Goal: Contribute content: Contribute content

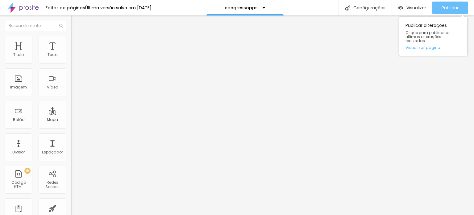
click at [449, 6] on span "Publicar" at bounding box center [450, 7] width 17 height 5
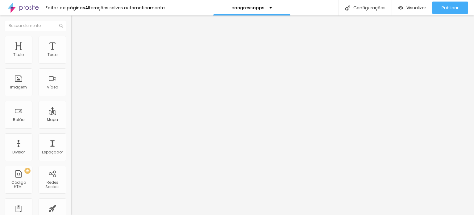
click at [71, 53] on span "Trocar imagem" at bounding box center [88, 50] width 34 height 5
click at [71, 42] on li "Avançado" at bounding box center [106, 45] width 71 height 6
type input "15"
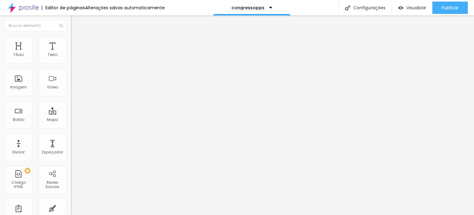
type input "15"
type input "10"
type input "5"
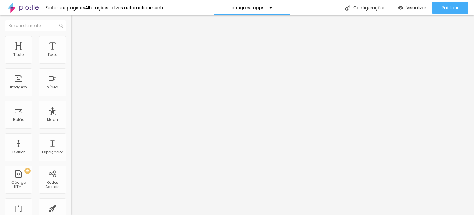
type input "0"
drag, startPoint x: 24, startPoint y: 61, endPoint x: 0, endPoint y: 58, distance: 23.9
type input "0"
click at [71, 120] on input "range" at bounding box center [91, 122] width 40 height 5
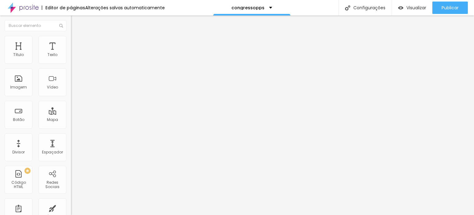
click at [71, 42] on li "Avançado" at bounding box center [106, 45] width 71 height 6
type input "7"
type input "4"
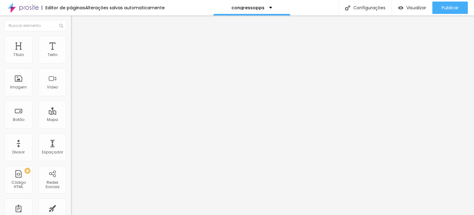
type input "0"
drag, startPoint x: 17, startPoint y: 59, endPoint x: 15, endPoint y: 68, distance: 8.9
type input "0"
click at [71, 120] on input "range" at bounding box center [91, 122] width 40 height 5
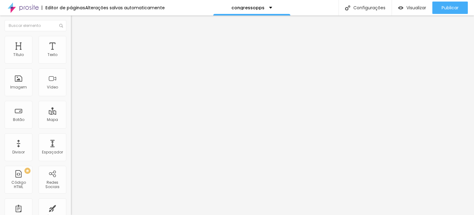
type input "8"
type input "5"
type input "0"
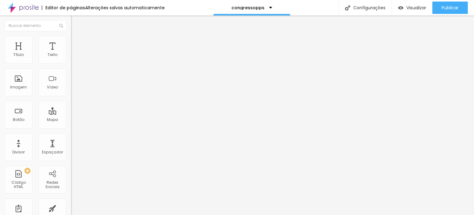
type input "0"
drag, startPoint x: 17, startPoint y: 71, endPoint x: 5, endPoint y: 70, distance: 12.1
type input "0"
click at [71, 207] on input "range" at bounding box center [91, 209] width 40 height 5
click at [71, 42] on li "Avançado" at bounding box center [106, 45] width 71 height 6
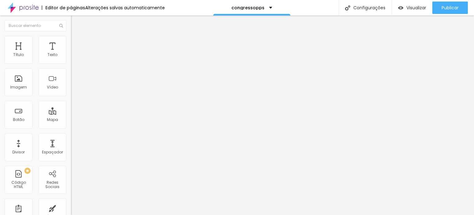
type input "8"
type input "7"
type input "4"
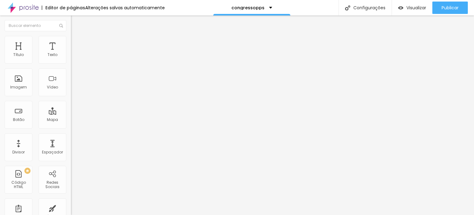
type input "4"
type input "2"
type input "0"
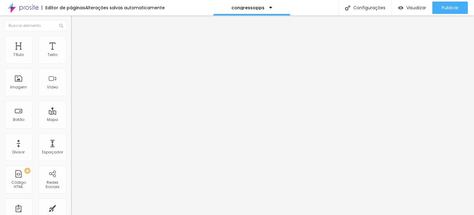
drag, startPoint x: 17, startPoint y: 59, endPoint x: 6, endPoint y: 58, distance: 11.8
type input "0"
click at [71, 120] on input "range" at bounding box center [91, 122] width 40 height 5
type input "6"
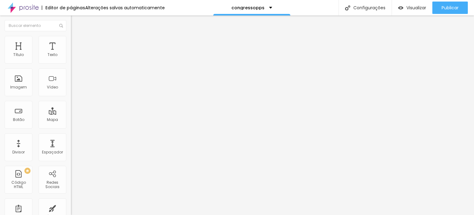
type input "3"
type input "0"
drag, startPoint x: 16, startPoint y: 72, endPoint x: 5, endPoint y: 70, distance: 11.6
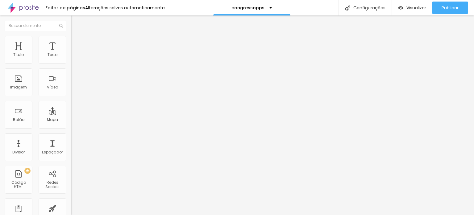
type input "0"
click at [71, 207] on input "range" at bounding box center [91, 209] width 40 height 5
click at [71, 42] on img at bounding box center [74, 45] width 6 height 6
type input "1"
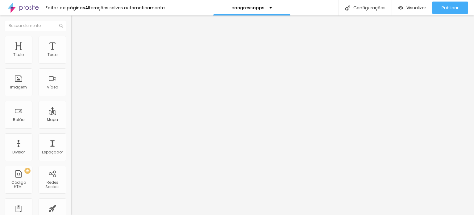
type input "2"
type input "3"
type input "4"
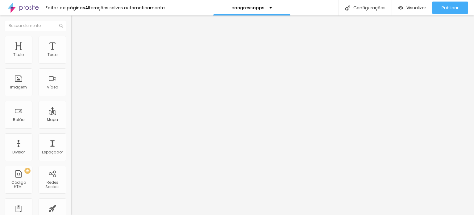
type input "4"
type input "5"
type input "7"
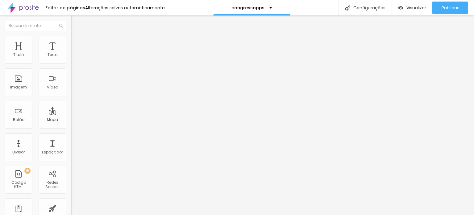
type input "10"
type input "13"
type input "15"
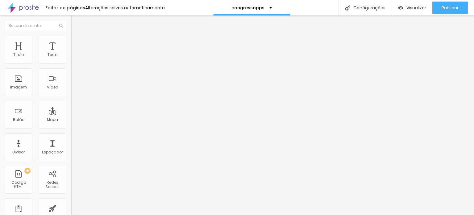
type input "15"
type input "16"
type input "17"
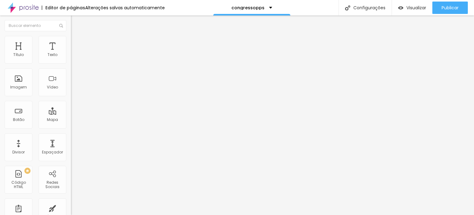
type input "18"
drag, startPoint x: 14, startPoint y: 61, endPoint x: 20, endPoint y: 61, distance: 5.9
type input "18"
click at [71, 120] on input "range" at bounding box center [91, 122] width 40 height 5
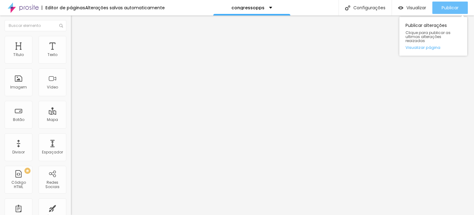
click at [448, 6] on span "Publicar" at bounding box center [450, 7] width 17 height 5
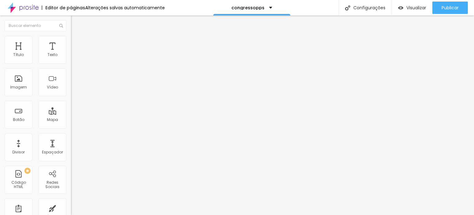
click at [71, 42] on li "Avançado" at bounding box center [106, 45] width 71 height 6
type input "3"
type input "2"
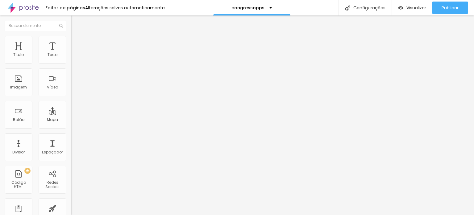
type input "1"
type input "0"
drag, startPoint x: 15, startPoint y: 59, endPoint x: 8, endPoint y: 59, distance: 6.8
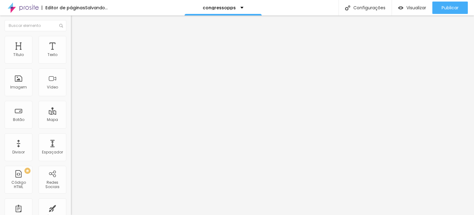
type input "0"
click at [71, 120] on input "range" at bounding box center [91, 122] width 40 height 5
type input "4"
type input "1"
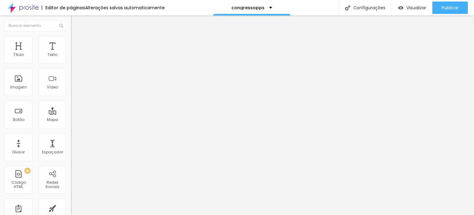
type input "1"
type input "0"
drag, startPoint x: 16, startPoint y: 71, endPoint x: 8, endPoint y: 71, distance: 7.4
type input "0"
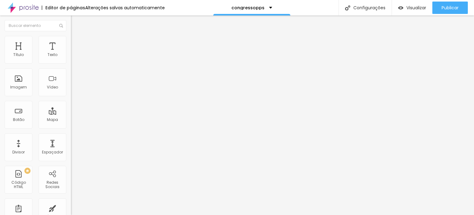
click at [71, 207] on input "range" at bounding box center [91, 209] width 40 height 5
click at [71, 42] on li "Avançado" at bounding box center [106, 45] width 71 height 6
type input "4"
type input "1"
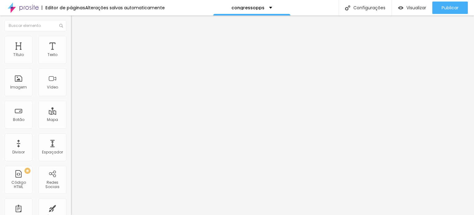
type input "1"
type input "0"
drag, startPoint x: 17, startPoint y: 60, endPoint x: 9, endPoint y: 59, distance: 8.1
type input "0"
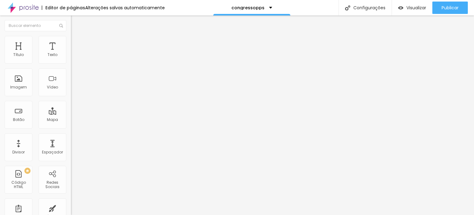
click at [71, 120] on input "range" at bounding box center [91, 122] width 40 height 5
type input "4"
type input "1"
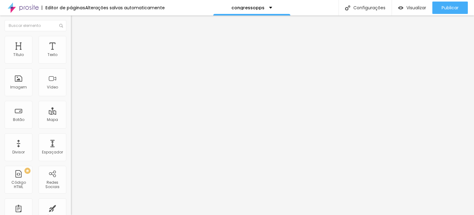
type input "0"
drag, startPoint x: 16, startPoint y: 71, endPoint x: 5, endPoint y: 69, distance: 11.6
type input "0"
click at [71, 207] on input "range" at bounding box center [91, 209] width 40 height 5
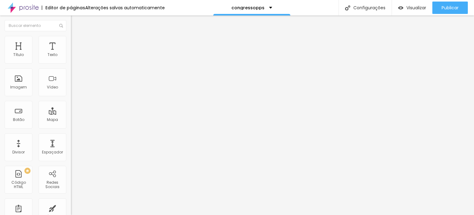
click at [71, 42] on li "Avançado" at bounding box center [106, 45] width 71 height 6
type input "15"
type input "10"
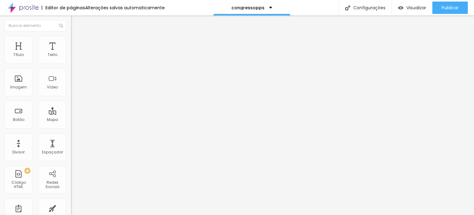
type input "0"
drag, startPoint x: 36, startPoint y: 61, endPoint x: 0, endPoint y: 52, distance: 37.4
type input "0"
click at [71, 120] on input "range" at bounding box center [91, 122] width 40 height 5
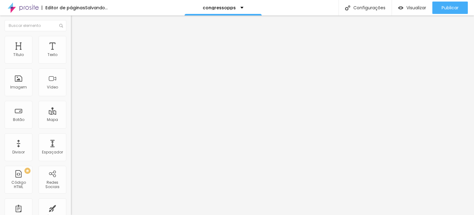
type input "0"
drag, startPoint x: 13, startPoint y: 71, endPoint x: 6, endPoint y: 71, distance: 7.1
type input "0"
click at [71, 207] on input "range" at bounding box center [91, 209] width 40 height 5
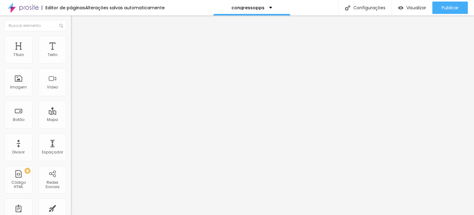
click at [71, 42] on li "Avançado" at bounding box center [106, 45] width 71 height 6
type input "15"
type input "10"
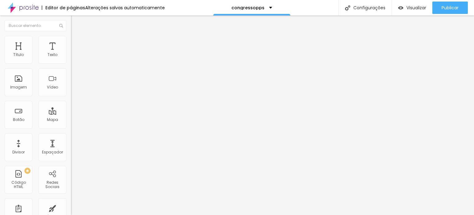
type input "5"
type input "0"
drag, startPoint x: 23, startPoint y: 60, endPoint x: 4, endPoint y: 60, distance: 19.1
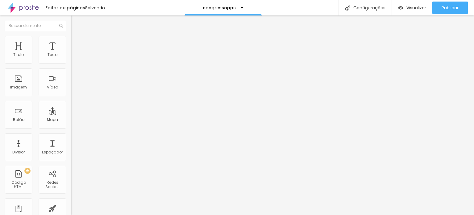
type input "0"
click at [71, 120] on input "range" at bounding box center [91, 122] width 40 height 5
click at [71, 42] on img at bounding box center [74, 45] width 6 height 6
type input "15"
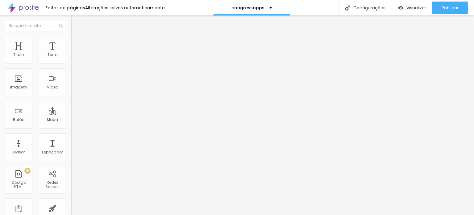
type input "10"
type input "0"
drag, startPoint x: 36, startPoint y: 60, endPoint x: 0, endPoint y: 57, distance: 36.3
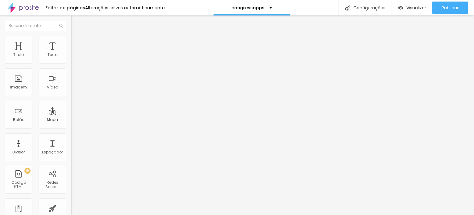
type input "0"
click at [71, 120] on input "range" at bounding box center [91, 122] width 40 height 5
click at [71, 42] on li "Avançado" at bounding box center [106, 45] width 71 height 6
type input "6"
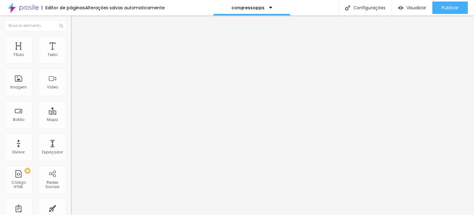
type input "1"
type input "0"
drag, startPoint x: 16, startPoint y: 60, endPoint x: 10, endPoint y: 60, distance: 6.5
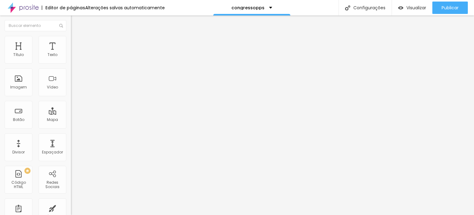
type input "0"
click at [71, 120] on input "range" at bounding box center [91, 122] width 40 height 5
type input "4"
type input "0"
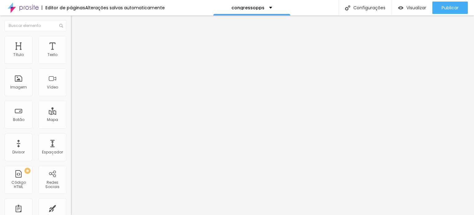
type input "0"
drag, startPoint x: 16, startPoint y: 71, endPoint x: 11, endPoint y: 70, distance: 5.7
type input "0"
click at [71, 207] on input "range" at bounding box center [91, 209] width 40 height 5
click at [71, 47] on li "Avançado" at bounding box center [106, 45] width 71 height 6
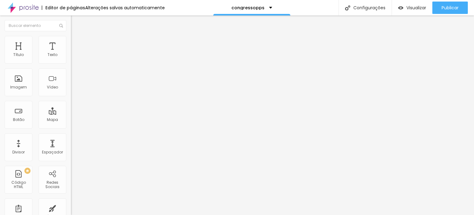
click at [71, 42] on img at bounding box center [74, 45] width 6 height 6
type input "15"
type input "10"
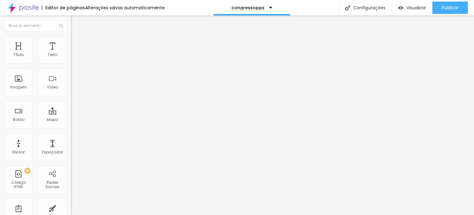
type input "5"
type input "0"
drag, startPoint x: 25, startPoint y: 61, endPoint x: 0, endPoint y: 59, distance: 24.8
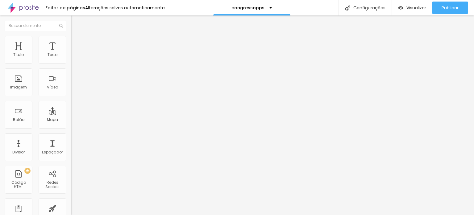
type input "0"
click at [71, 120] on input "range" at bounding box center [91, 122] width 40 height 5
click at [71, 53] on span "Trocar imagem" at bounding box center [88, 50] width 34 height 5
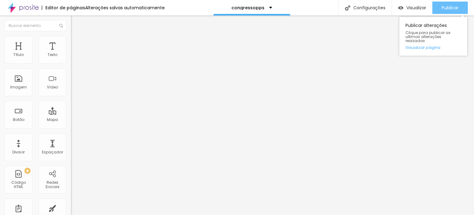
click at [460, 6] on button "Publicar" at bounding box center [451, 8] width 36 height 12
click at [450, 7] on span "Publicar" at bounding box center [450, 7] width 17 height 5
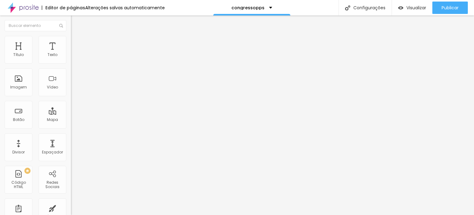
click at [71, 42] on li "Avançado" at bounding box center [106, 45] width 71 height 6
drag, startPoint x: 14, startPoint y: 59, endPoint x: 6, endPoint y: 60, distance: 7.8
click at [71, 120] on input "range" at bounding box center [91, 122] width 40 height 5
drag, startPoint x: 12, startPoint y: 72, endPoint x: 8, endPoint y: 72, distance: 4.3
click at [71, 207] on input "range" at bounding box center [91, 209] width 40 height 5
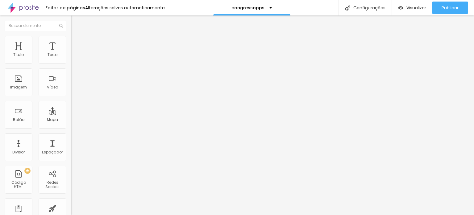
click at [71, 42] on li "Avançado" at bounding box center [106, 45] width 71 height 6
type input "1"
type input "0"
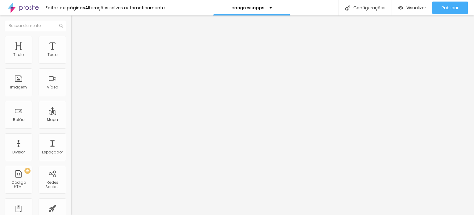
drag, startPoint x: 15, startPoint y: 60, endPoint x: 7, endPoint y: 59, distance: 8.1
type input "0"
click at [71, 120] on input "range" at bounding box center [91, 122] width 40 height 5
type input "0"
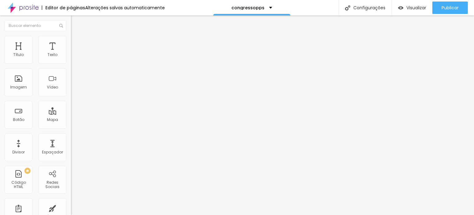
drag, startPoint x: 15, startPoint y: 72, endPoint x: 5, endPoint y: 70, distance: 11.0
type input "0"
click at [71, 207] on input "range" at bounding box center [91, 209] width 40 height 5
click at [71, 42] on img at bounding box center [74, 45] width 6 height 6
drag, startPoint x: 12, startPoint y: 59, endPoint x: 8, endPoint y: 58, distance: 4.5
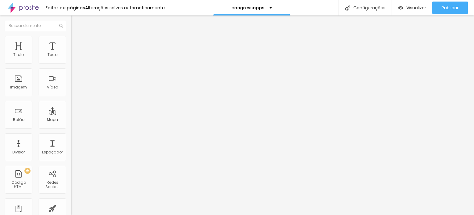
click at [71, 120] on input "range" at bounding box center [91, 122] width 40 height 5
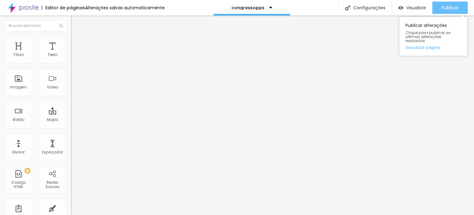
click at [450, 9] on span "Publicar" at bounding box center [450, 7] width 17 height 5
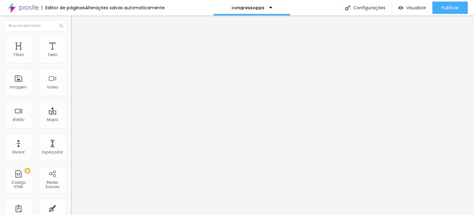
click at [71, 42] on li "Avançado" at bounding box center [106, 45] width 71 height 6
drag, startPoint x: 23, startPoint y: 63, endPoint x: 4, endPoint y: 61, distance: 19.2
click at [71, 61] on div "20 px Espaçamento Interno" at bounding box center [106, 91] width 71 height 87
type input "15"
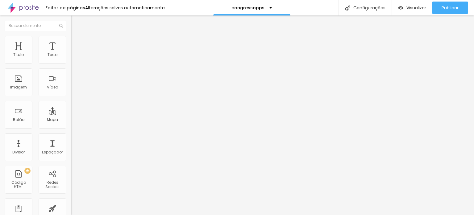
type input "10"
type input "5"
type input "0"
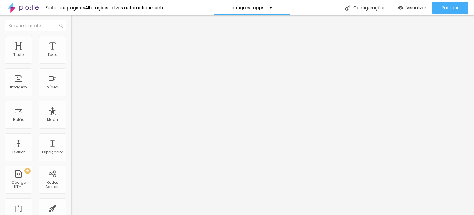
type input "0"
drag, startPoint x: 21, startPoint y: 61, endPoint x: 0, endPoint y: 59, distance: 21.2
type input "0"
click at [71, 120] on input "range" at bounding box center [91, 122] width 40 height 5
click at [71, 42] on li "Avançado" at bounding box center [106, 45] width 71 height 6
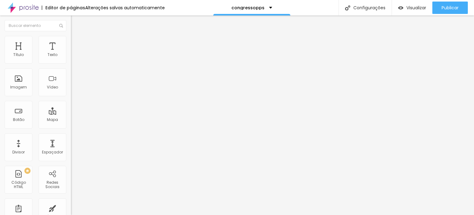
click at [71, 120] on input "range" at bounding box center [91, 122] width 40 height 5
click at [71, 53] on span "Trocar imagem" at bounding box center [88, 50] width 34 height 5
click at [77, 44] on span "Avançado" at bounding box center [87, 46] width 20 height 5
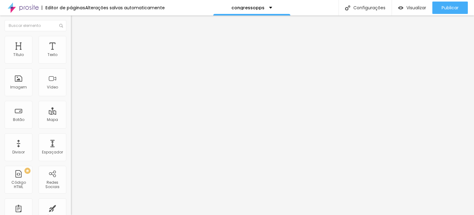
type input "0"
drag, startPoint x: 36, startPoint y: 61, endPoint x: 0, endPoint y: 59, distance: 35.9
type input "0"
click at [71, 120] on input "range" at bounding box center [91, 122] width 40 height 5
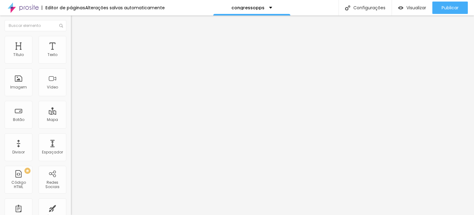
click at [77, 44] on span "Avançado" at bounding box center [87, 46] width 20 height 5
type input "15"
type input "10"
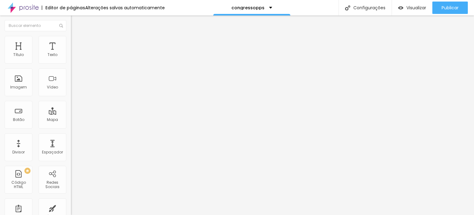
type input "5"
type input "0"
drag, startPoint x: 23, startPoint y: 60, endPoint x: 0, endPoint y: 53, distance: 24.3
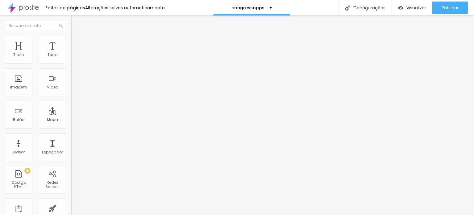
type input "0"
click at [71, 120] on input "range" at bounding box center [91, 122] width 40 height 5
click at [71, 53] on span "Trocar imagem" at bounding box center [88, 50] width 34 height 5
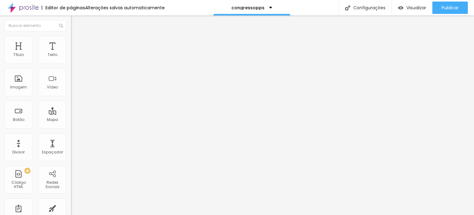
click at [71, 42] on img at bounding box center [74, 45] width 6 height 6
type input "15"
type input "10"
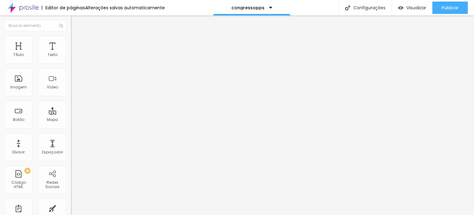
type input "5"
type input "0"
type input "5"
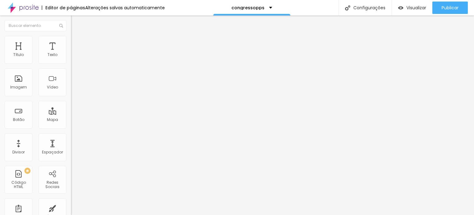
type input "5"
type input "10"
type input "15"
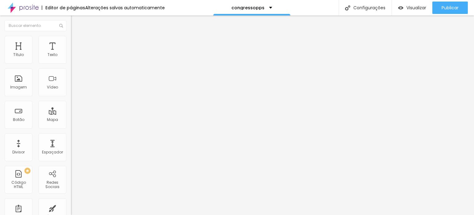
type input "20"
click at [71, 120] on input "range" at bounding box center [91, 122] width 40 height 5
click at [71, 40] on li "Avançado" at bounding box center [106, 39] width 71 height 6
click at [71, 42] on img at bounding box center [74, 45] width 6 height 6
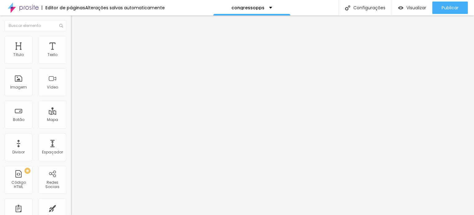
type input "15"
type input "10"
type input "5"
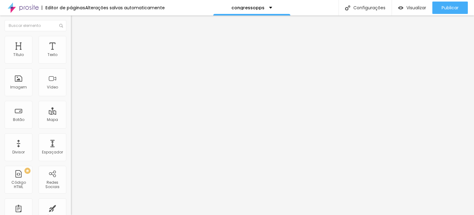
type input "5"
type input "0"
drag, startPoint x: 36, startPoint y: 60, endPoint x: 0, endPoint y: 53, distance: 36.5
type input "0"
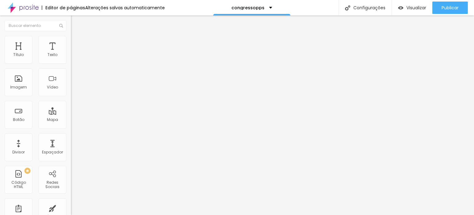
click at [71, 120] on input "range" at bounding box center [91, 122] width 40 height 5
click at [71, 42] on img at bounding box center [74, 45] width 6 height 6
drag, startPoint x: 12, startPoint y: 61, endPoint x: 8, endPoint y: 59, distance: 4.3
click at [71, 120] on input "range" at bounding box center [91, 122] width 40 height 5
click at [71, 53] on span "Trocar imagem" at bounding box center [88, 50] width 34 height 5
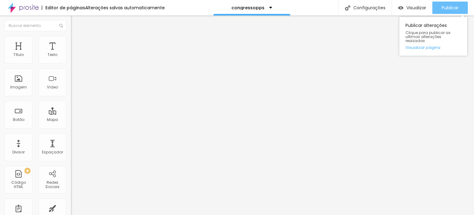
click at [456, 6] on span "Publicar" at bounding box center [450, 7] width 17 height 5
click at [457, 5] on span "Publicar" at bounding box center [450, 7] width 17 height 5
click at [445, 6] on span "Publicar" at bounding box center [450, 7] width 17 height 5
click at [456, 3] on div "Publicar" at bounding box center [450, 8] width 17 height 12
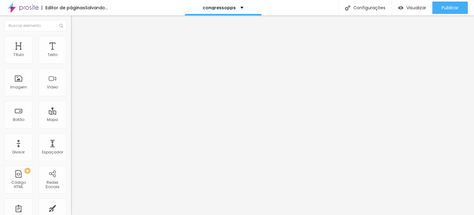
click at [71, 42] on li "Avançado" at bounding box center [106, 45] width 71 height 6
type input "15"
type input "10"
drag, startPoint x: 23, startPoint y: 60, endPoint x: 3, endPoint y: 56, distance: 19.5
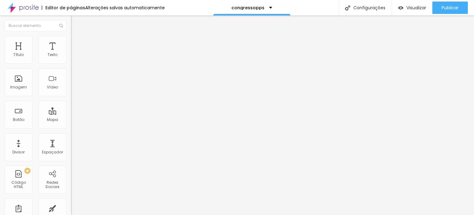
click at [71, 120] on input "range" at bounding box center [91, 122] width 40 height 5
click at [71, 42] on img at bounding box center [74, 45] width 6 height 6
drag, startPoint x: 35, startPoint y: 60, endPoint x: 0, endPoint y: 58, distance: 35.3
click at [71, 120] on input "range" at bounding box center [91, 122] width 40 height 5
click at [71, 42] on li "Avançado" at bounding box center [106, 45] width 71 height 6
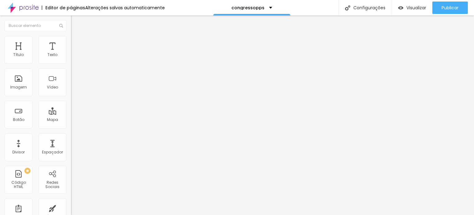
drag, startPoint x: 36, startPoint y: 61, endPoint x: 0, endPoint y: 53, distance: 36.5
click at [71, 120] on input "range" at bounding box center [91, 122] width 40 height 5
click at [71, 207] on input "range" at bounding box center [91, 209] width 40 height 5
click at [77, 44] on span "Avançado" at bounding box center [87, 46] width 20 height 5
click at [71, 120] on input "range" at bounding box center [91, 122] width 40 height 5
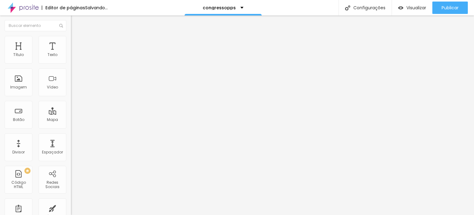
click at [71, 42] on img at bounding box center [74, 45] width 6 height 6
click at [71, 120] on input "range" at bounding box center [91, 122] width 40 height 5
click at [71, 42] on li "Avançado" at bounding box center [106, 45] width 71 height 6
drag, startPoint x: 36, startPoint y: 60, endPoint x: 0, endPoint y: 55, distance: 36.2
click at [71, 120] on input "range" at bounding box center [91, 122] width 40 height 5
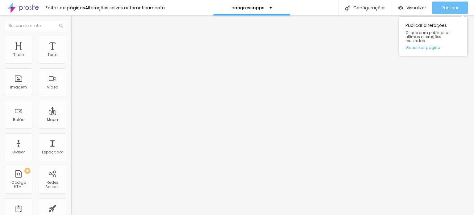
click at [442, 9] on span "Publicar" at bounding box center [450, 7] width 17 height 5
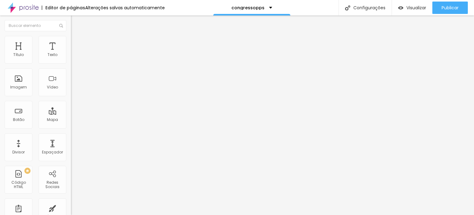
click at [71, 53] on span "Trocar imagem" at bounding box center [88, 50] width 34 height 5
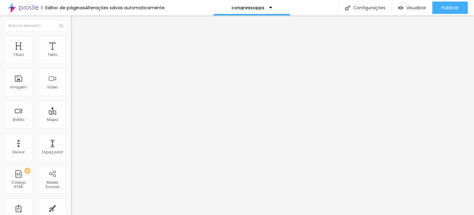
click at [71, 53] on span "Trocar imagem" at bounding box center [88, 50] width 34 height 5
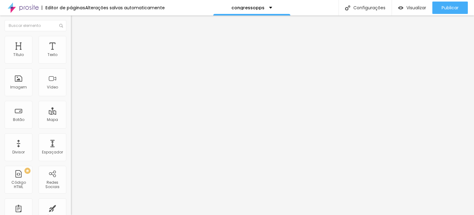
click at [71, 53] on span "Trocar imagem" at bounding box center [88, 50] width 34 height 5
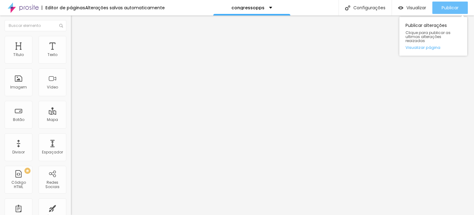
click at [447, 8] on span "Publicar" at bounding box center [450, 7] width 17 height 5
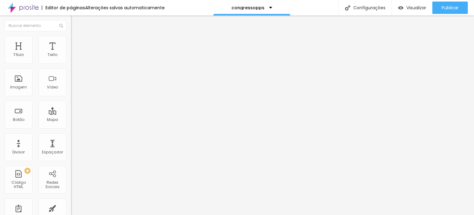
click at [71, 42] on img at bounding box center [74, 45] width 6 height 6
drag, startPoint x: 15, startPoint y: 58, endPoint x: 10, endPoint y: 59, distance: 5.3
click at [71, 59] on div "0 Espaçamento entre colunas" at bounding box center [106, 91] width 71 height 87
click at [71, 42] on li "Avançado" at bounding box center [106, 45] width 71 height 6
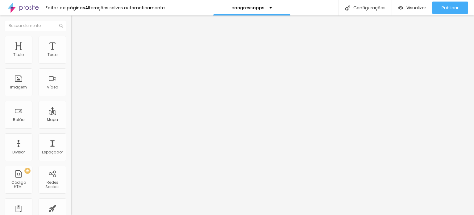
click at [71, 53] on div "Trocar imagem" at bounding box center [106, 50] width 71 height 4
click at [71, 53] on span "Trocar imagem" at bounding box center [88, 50] width 34 height 5
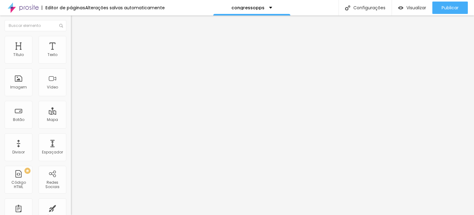
click at [71, 53] on span "Trocar imagem" at bounding box center [88, 50] width 34 height 5
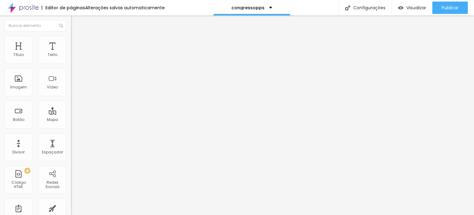
click at [71, 53] on span "Trocar imagem" at bounding box center [88, 50] width 34 height 5
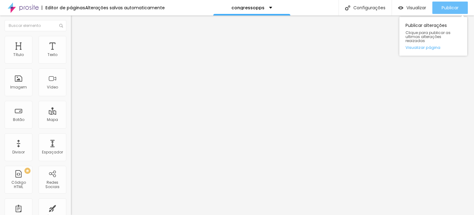
click at [448, 7] on span "Publicar" at bounding box center [450, 7] width 17 height 5
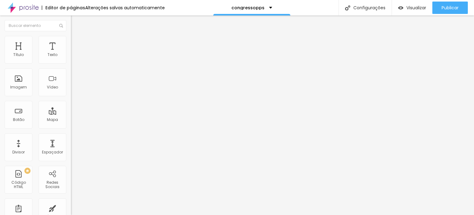
click at [71, 42] on img at bounding box center [74, 45] width 6 height 6
drag, startPoint x: 21, startPoint y: 61, endPoint x: 0, endPoint y: 55, distance: 21.9
click at [71, 120] on input "range" at bounding box center [91, 122] width 40 height 5
click at [71, 53] on span "Trocar imagem" at bounding box center [88, 50] width 34 height 5
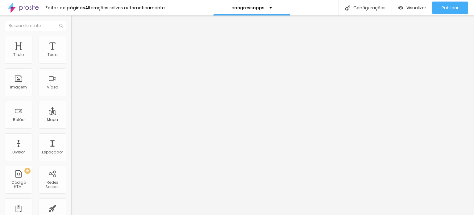
click at [71, 53] on span "Trocar imagem" at bounding box center [88, 50] width 34 height 5
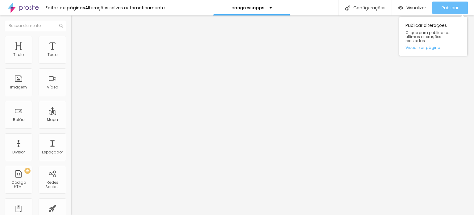
click at [446, 9] on span "Publicar" at bounding box center [450, 7] width 17 height 5
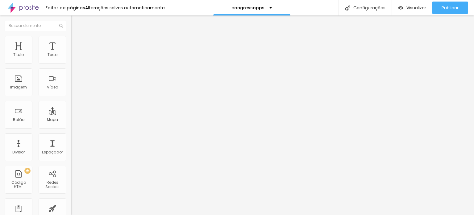
click at [71, 53] on span "Trocar imagem" at bounding box center [88, 50] width 34 height 5
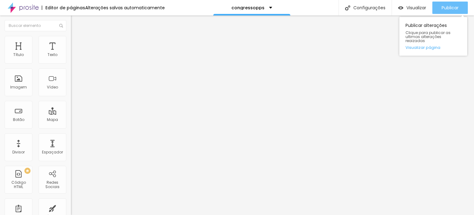
click at [453, 9] on span "Publicar" at bounding box center [450, 7] width 17 height 5
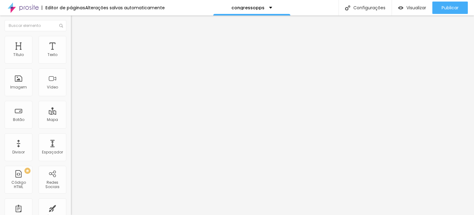
click at [71, 53] on span "Trocar imagem" at bounding box center [88, 50] width 34 height 5
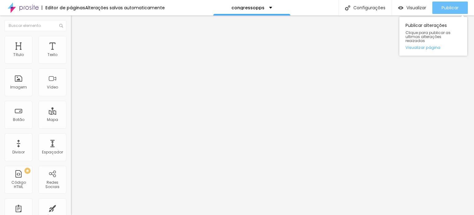
click at [453, 9] on span "Publicar" at bounding box center [450, 7] width 17 height 5
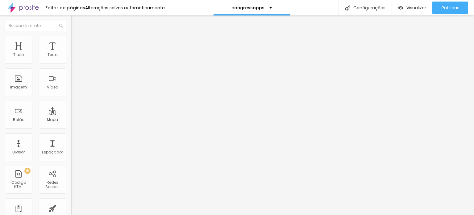
click at [71, 53] on span "Trocar imagem" at bounding box center [88, 50] width 34 height 5
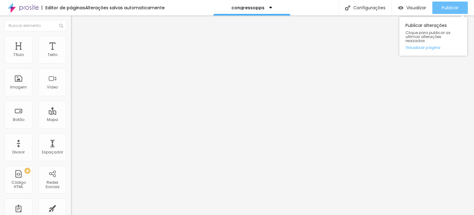
click at [448, 8] on span "Publicar" at bounding box center [450, 7] width 17 height 5
click at [451, 8] on span "Publicar" at bounding box center [450, 7] width 17 height 5
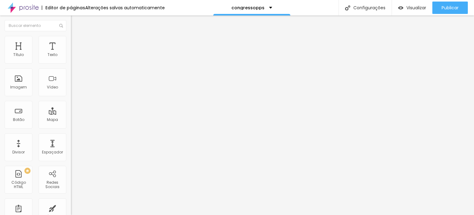
click at [71, 62] on input "text" at bounding box center [108, 59] width 74 height 6
paste input "[URL][DOMAIN_NAME]"
click at [71, 127] on input "https://" at bounding box center [108, 123] width 74 height 6
paste input "[URL][DOMAIN_NAME]"
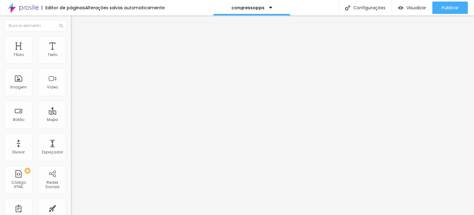
click at [71, 127] on input "[URL][DOMAIN_NAME]" at bounding box center [108, 124] width 74 height 6
paste input "05498399"
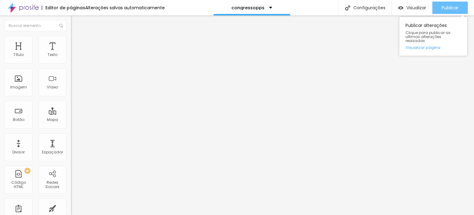
click at [450, 7] on span "Publicar" at bounding box center [450, 7] width 17 height 5
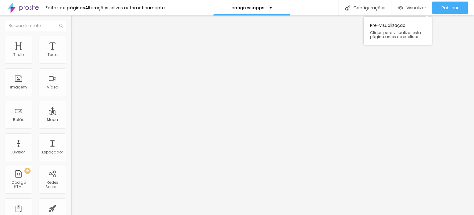
click at [405, 11] on div "Visualizar" at bounding box center [412, 8] width 28 height 12
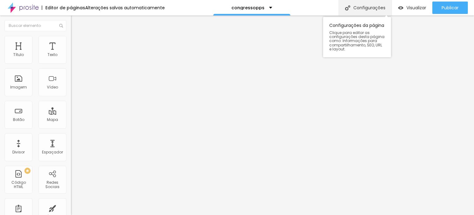
click at [373, 5] on div "Configurações" at bounding box center [365, 7] width 53 height 15
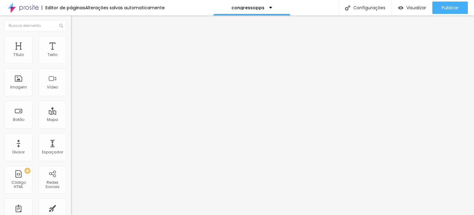
drag, startPoint x: 187, startPoint y: 96, endPoint x: 114, endPoint y: 86, distance: 73.0
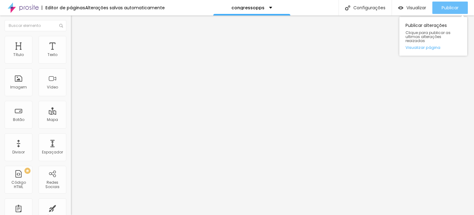
click at [454, 5] on span "Publicar" at bounding box center [450, 7] width 17 height 5
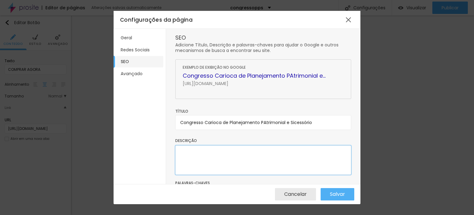
scroll to position [31, 0]
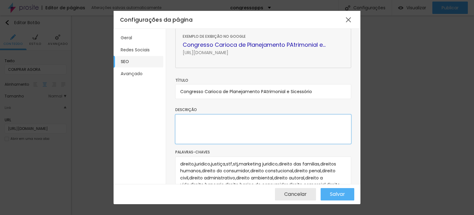
paste textarea "📅 Dia [DATE] 📍 Auditório da OAB RJ – Centro (4º andar) ⏰ Das 09h às 18h, com of…"
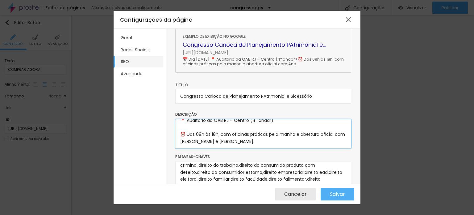
type textarea "📅 Dia [DATE] 📍 Auditório da OAB RJ – Centro (4º andar) ⏰ Das 09h às 18h, com of…"
click at [247, 179] on textarea "direito,juridico,justiça,stf,stj,marketing juridico,direito das familias,direit…" at bounding box center [263, 175] width 176 height 29
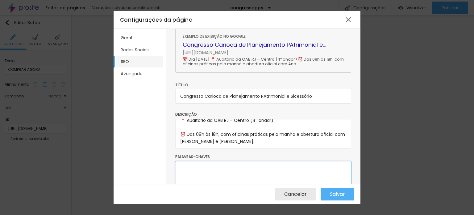
scroll to position [0, 0]
type textarea "p"
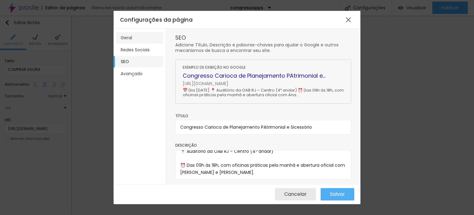
click at [127, 37] on li "Geral" at bounding box center [139, 37] width 47 height 11
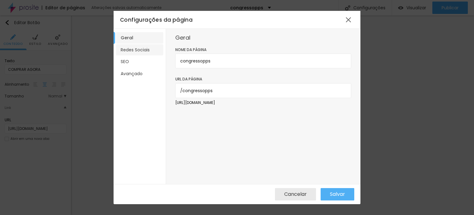
click at [136, 47] on li "Redes Sociais" at bounding box center [139, 49] width 47 height 11
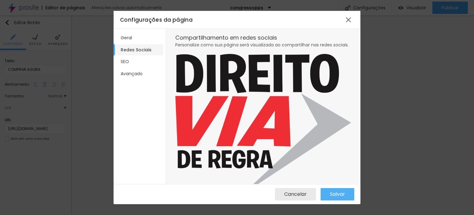
click at [212, 197] on span "Alterar imagem" at bounding box center [197, 199] width 30 height 5
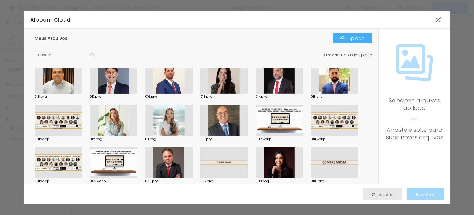
scroll to position [62, 0]
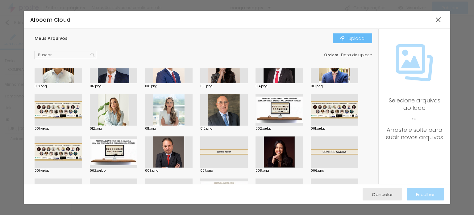
click at [352, 37] on div "Upload" at bounding box center [353, 38] width 24 height 5
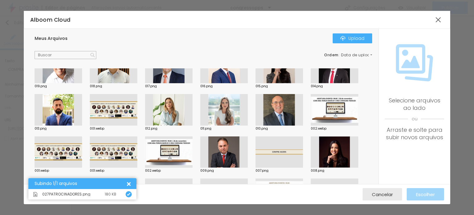
scroll to position [0, 0]
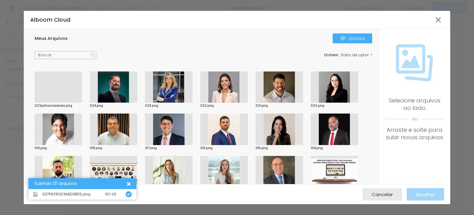
click at [67, 103] on div at bounding box center [59, 103] width 48 height 0
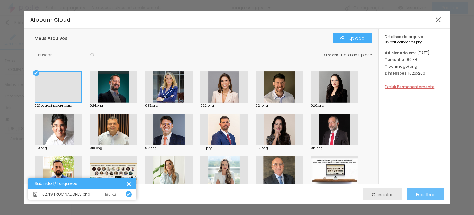
click at [427, 193] on span "Escolher" at bounding box center [425, 193] width 19 height 5
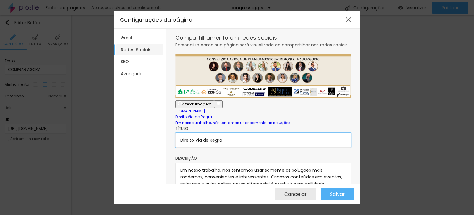
drag, startPoint x: 145, startPoint y: 156, endPoint x: 119, endPoint y: 153, distance: 26.1
click at [119, 153] on div "Geral Redes Sociais SEO Avançado Compartilhamento em redes sociais Personalize …" at bounding box center [237, 106] width 247 height 155
type input "Congresso Carioca PPS"
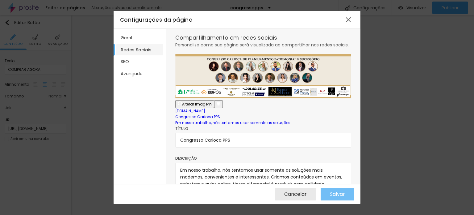
click at [340, 192] on span "Salvar" at bounding box center [337, 194] width 15 height 6
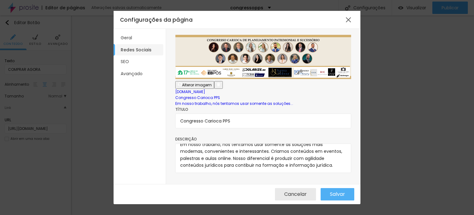
scroll to position [13, 0]
click at [235, 147] on textarea "Em nosso trabalho, nós tentamos usar somente as soluções mais modernas, conveni…" at bounding box center [263, 157] width 176 height 29
click at [238, 153] on textarea "Em nosso trabalho, nós tentamos usar somente as soluções mais modernas, conveni…" at bounding box center [263, 157] width 176 height 29
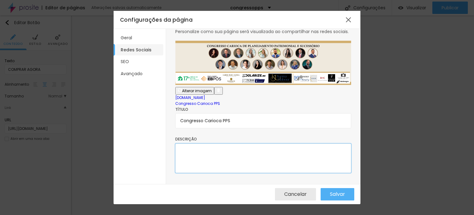
scroll to position [0, 0]
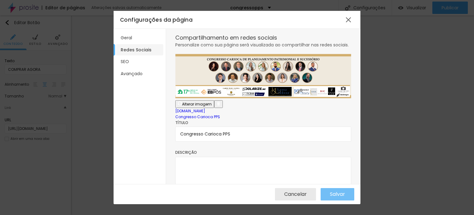
click at [338, 193] on span "Salvar" at bounding box center [337, 194] width 15 height 6
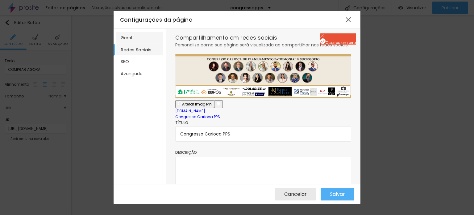
click at [139, 40] on li "Geral" at bounding box center [139, 37] width 47 height 11
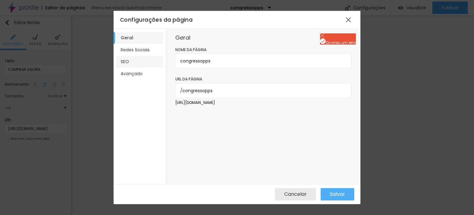
click at [135, 61] on li "SEO" at bounding box center [139, 61] width 47 height 11
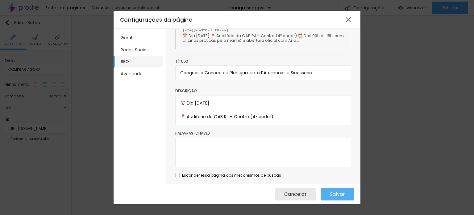
scroll to position [58, 0]
drag, startPoint x: 188, startPoint y: 101, endPoint x: 177, endPoint y: 99, distance: 10.7
click at [177, 99] on textarea "📅 Dia 26 de novembro de 2025 📍 Auditório da OAB RJ – Centro (4º andar) ⏰ Das 09…" at bounding box center [263, 109] width 176 height 29
drag, startPoint x: 189, startPoint y: 112, endPoint x: 180, endPoint y: 115, distance: 9.0
click at [176, 113] on textarea "Dia 26 de novembro de 2025 📍 Auditório da OAB RJ – Centro (4º andar) ⏰ Das 09h …" at bounding box center [263, 109] width 176 height 29
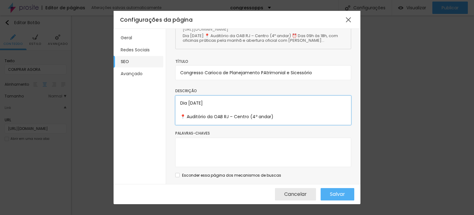
click at [189, 116] on textarea "Dia 26 de novembro de 2025 📍 Auditório da OAB RJ – Centro (4º andar) ⏰ Das 09h …" at bounding box center [263, 109] width 176 height 29
drag, startPoint x: 187, startPoint y: 116, endPoint x: 176, endPoint y: 114, distance: 11.6
click at [176, 114] on textarea "Dia 26 de novembro de 2025 📍 Auditório da OAB RJ – Centro (4º andar) ⏰ Das 09h …" at bounding box center [263, 109] width 176 height 29
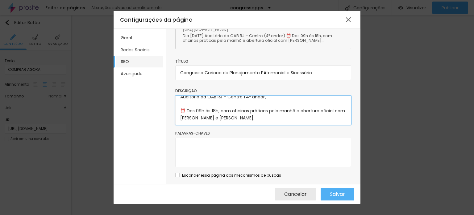
drag, startPoint x: 187, startPoint y: 110, endPoint x: 177, endPoint y: 110, distance: 9.9
click at [177, 110] on textarea "Dia 26 de novembro de 2025 Auditório da OAB RJ – Centro (4º andar) ⏰ Das 09h às…" at bounding box center [263, 109] width 176 height 29
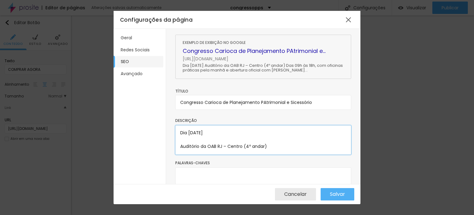
scroll to position [0, 0]
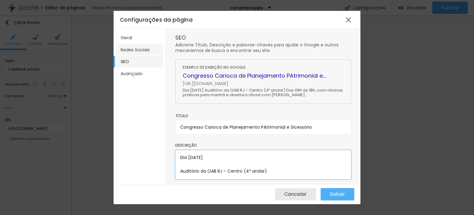
type textarea "Dia 26 de novembro de 2025 Auditório da OAB RJ – Centro (4º andar) Das 09h às 1…"
click at [140, 45] on li "Redes Sociais" at bounding box center [139, 49] width 47 height 11
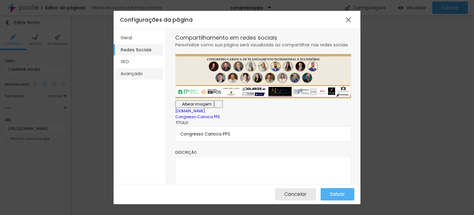
click at [140, 73] on li "Avançado" at bounding box center [139, 73] width 47 height 11
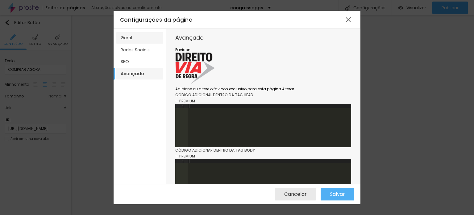
click at [128, 40] on li "Geral" at bounding box center [139, 37] width 47 height 11
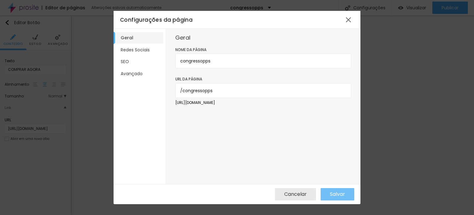
click at [342, 195] on span "Salvar" at bounding box center [337, 194] width 15 height 6
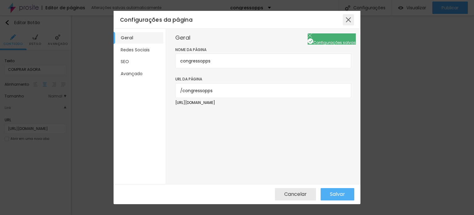
click at [349, 22] on div at bounding box center [348, 19] width 11 height 11
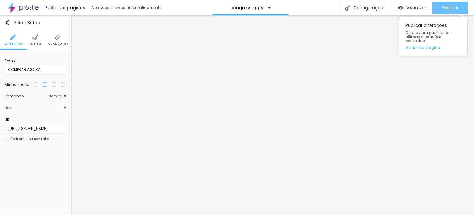
click at [450, 7] on span "Publicar" at bounding box center [450, 7] width 17 height 5
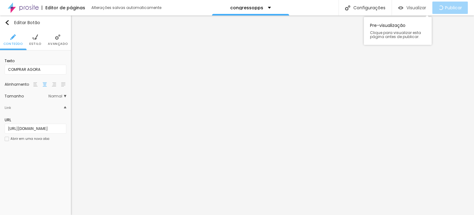
click at [415, 10] on span "Visualizar" at bounding box center [417, 7] width 20 height 5
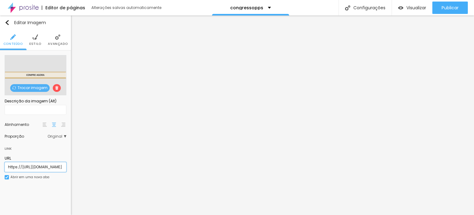
click at [33, 166] on input "https://[URL][DOMAIN_NAME]" at bounding box center [36, 167] width 62 height 10
click at [40, 168] on input "https://[URL][DOMAIN_NAME]" at bounding box center [36, 167] width 62 height 10
paste input "text"
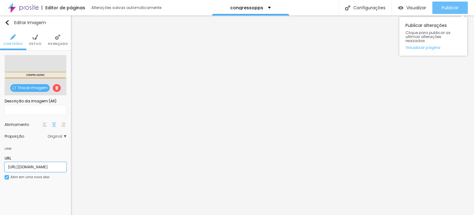
type input "[URL][DOMAIN_NAME]"
click at [449, 5] on span "Publicar" at bounding box center [450, 7] width 17 height 5
